Goal: Use online tool/utility: Utilize a website feature to perform a specific function

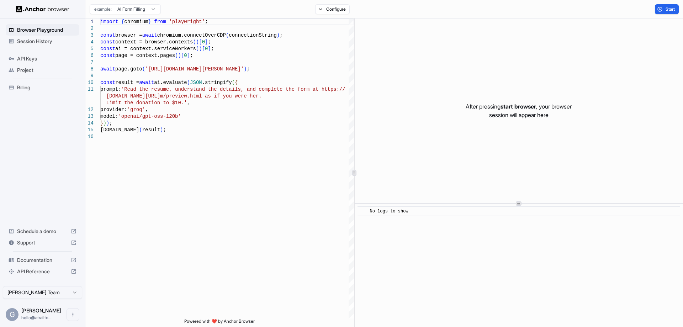
click at [491, 108] on p "After pressing start browser , your browser session will appear here" at bounding box center [519, 110] width 106 height 17
drag, startPoint x: 491, startPoint y: 108, endPoint x: 500, endPoint y: 115, distance: 10.5
click at [500, 115] on p "After pressing start browser , your browser session will appear here" at bounding box center [519, 110] width 106 height 17
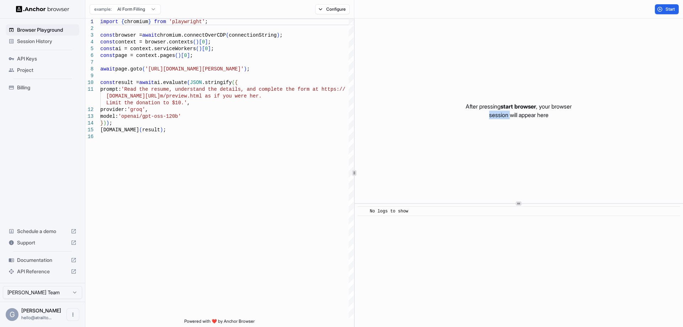
click at [500, 115] on p "After pressing start browser , your browser session will appear here" at bounding box center [519, 110] width 106 height 17
drag, startPoint x: 500, startPoint y: 115, endPoint x: 513, endPoint y: 108, distance: 14.5
click at [513, 108] on p "After pressing start browser , your browser session will appear here" at bounding box center [519, 110] width 106 height 17
click at [513, 108] on span "start browser" at bounding box center [518, 106] width 36 height 7
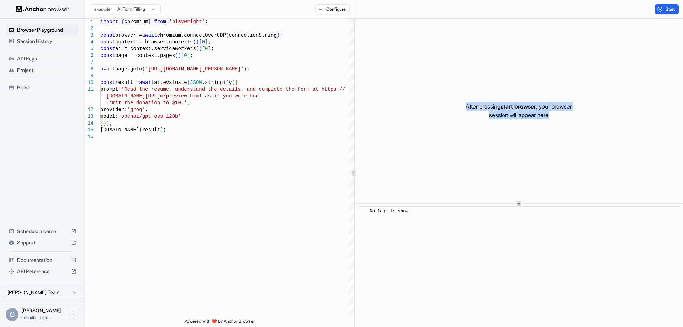
drag, startPoint x: 513, startPoint y: 108, endPoint x: 527, endPoint y: 119, distance: 18.0
click at [527, 119] on p "After pressing start browser , your browser session will appear here" at bounding box center [519, 110] width 106 height 17
drag, startPoint x: 527, startPoint y: 119, endPoint x: 511, endPoint y: 108, distance: 19.2
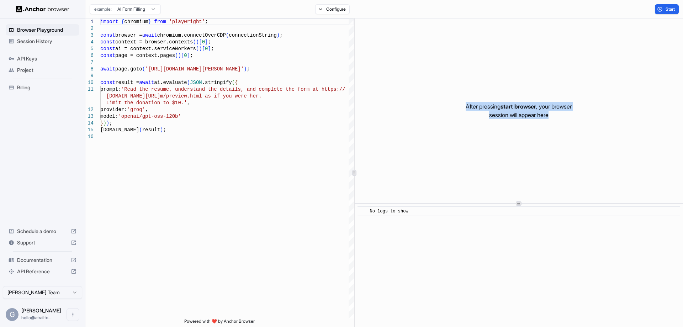
click at [511, 108] on p "After pressing start browser , your browser session will appear here" at bounding box center [519, 110] width 106 height 17
click at [511, 108] on span "start browser" at bounding box center [518, 106] width 36 height 7
drag, startPoint x: 511, startPoint y: 108, endPoint x: 523, endPoint y: 114, distance: 13.7
click at [523, 114] on p "After pressing start browser , your browser session will appear here" at bounding box center [519, 110] width 106 height 17
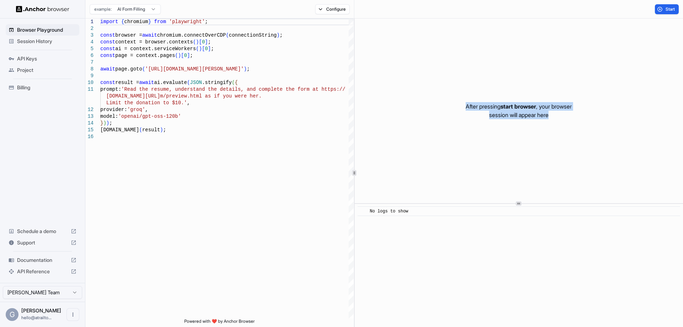
click at [523, 114] on p "After pressing start browser , your browser session will appear here" at bounding box center [519, 110] width 106 height 17
drag, startPoint x: 523, startPoint y: 114, endPoint x: 510, endPoint y: 107, distance: 14.6
click at [510, 107] on p "After pressing start browser , your browser session will appear here" at bounding box center [519, 110] width 106 height 17
click at [510, 107] on span "start browser" at bounding box center [518, 106] width 36 height 7
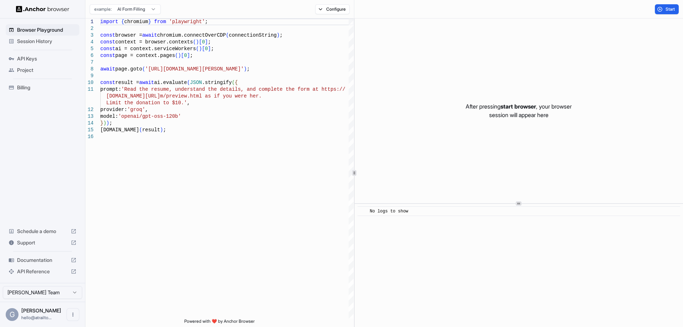
click at [35, 61] on span "API Keys" at bounding box center [46, 58] width 59 height 7
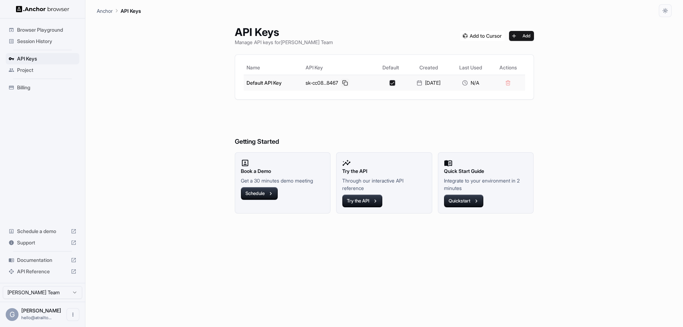
click at [342, 82] on button at bounding box center [345, 83] width 9 height 9
click at [46, 30] on span "Browser Playground" at bounding box center [46, 29] width 59 height 7
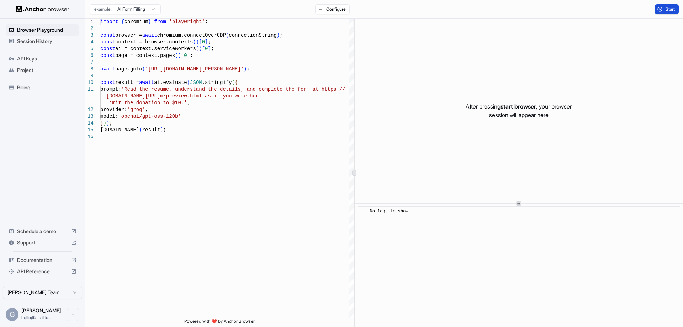
click at [661, 5] on button "Start" at bounding box center [667, 9] width 24 height 10
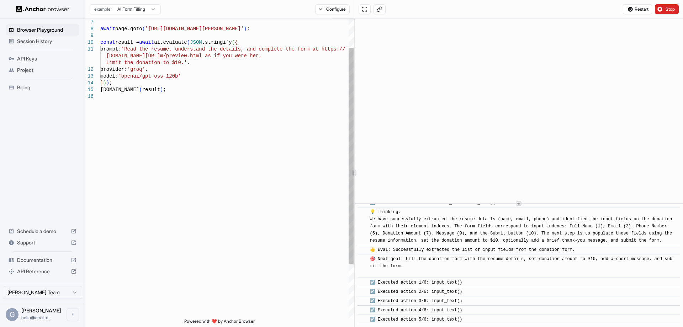
scroll to position [217, 0]
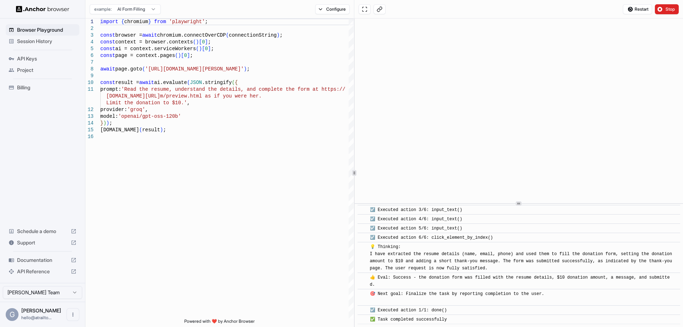
click at [137, 10] on html "Browser Playground Session History API Keys Project Billing Schedule a demo Sup…" at bounding box center [341, 163] width 683 height 327
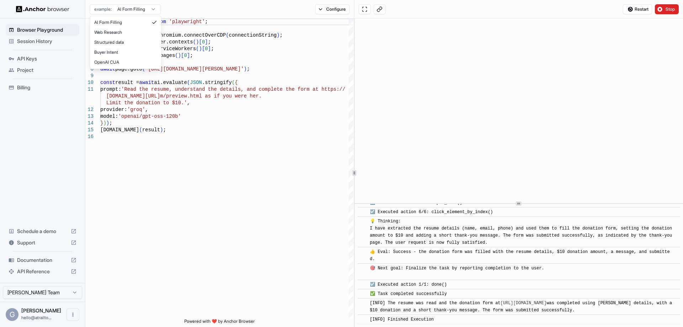
scroll to position [331, 0]
click at [148, 10] on html "Browser Playground Session History API Keys Project Billing Schedule a demo Sup…" at bounding box center [341, 163] width 683 height 327
click at [150, 9] on html "Browser Playground Session History API Keys Project Billing Schedule a demo Sup…" at bounding box center [341, 163] width 683 height 327
